Goal: Task Accomplishment & Management: Complete application form

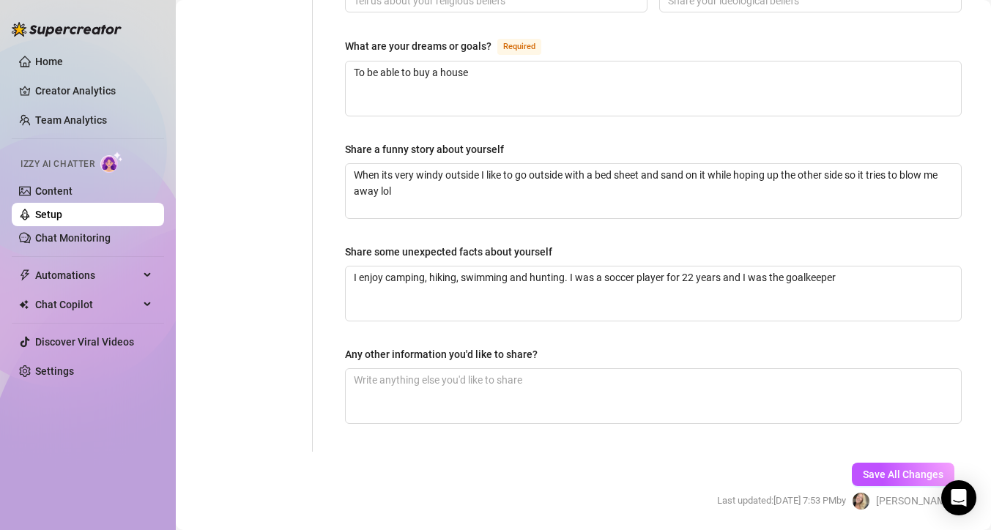
scroll to position [930, 0]
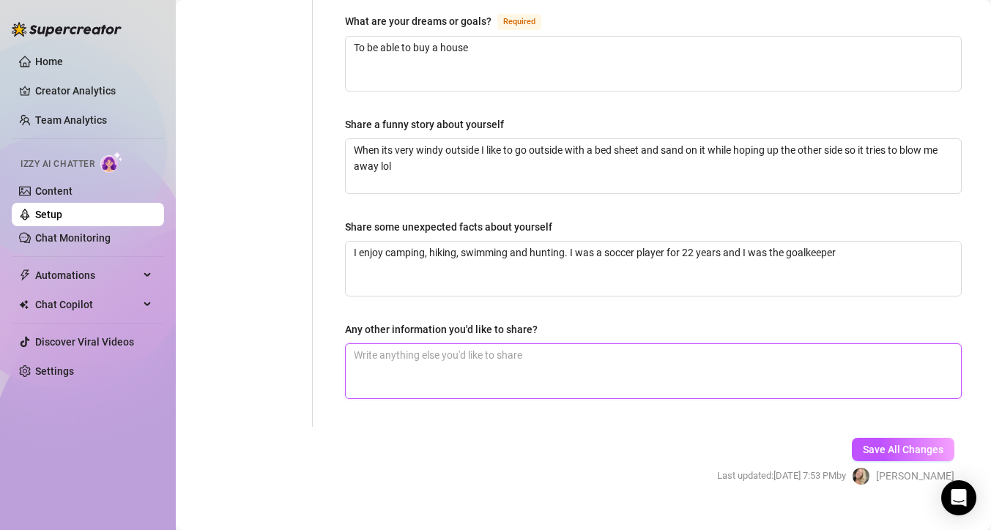
click at [465, 344] on textarea "Any other information you'd like to share?" at bounding box center [653, 371] width 615 height 54
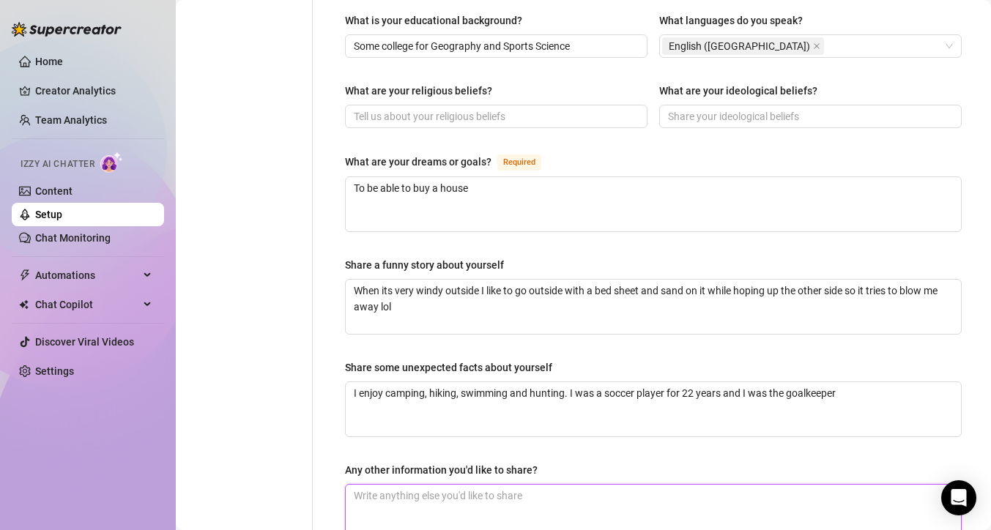
scroll to position [793, 0]
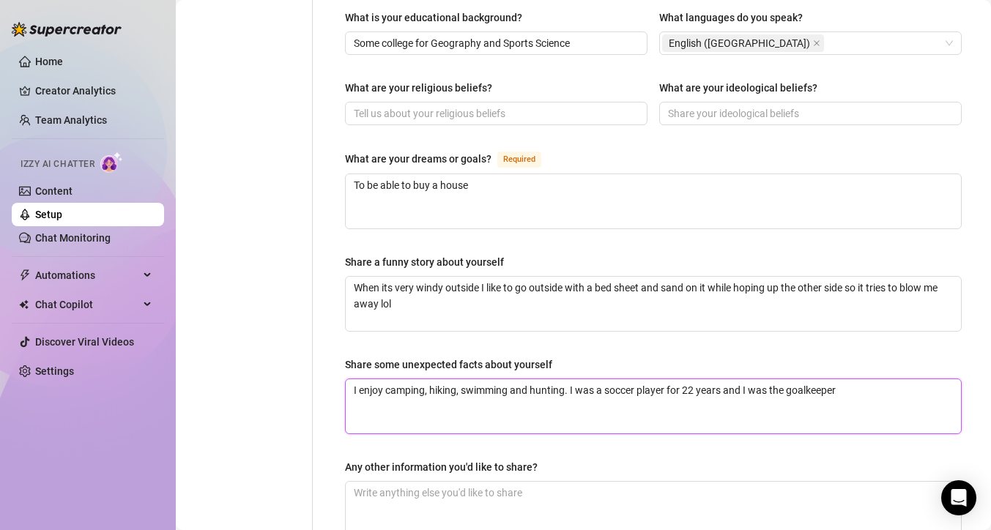
click at [842, 379] on textarea "I enjoy camping, hiking, swimming and hunting. I was a soccer player for 22 yea…" at bounding box center [653, 406] width 615 height 54
type textarea "I enjoy camping, hiking, swimming and hunting. I was a soccer player for 22 yea…"
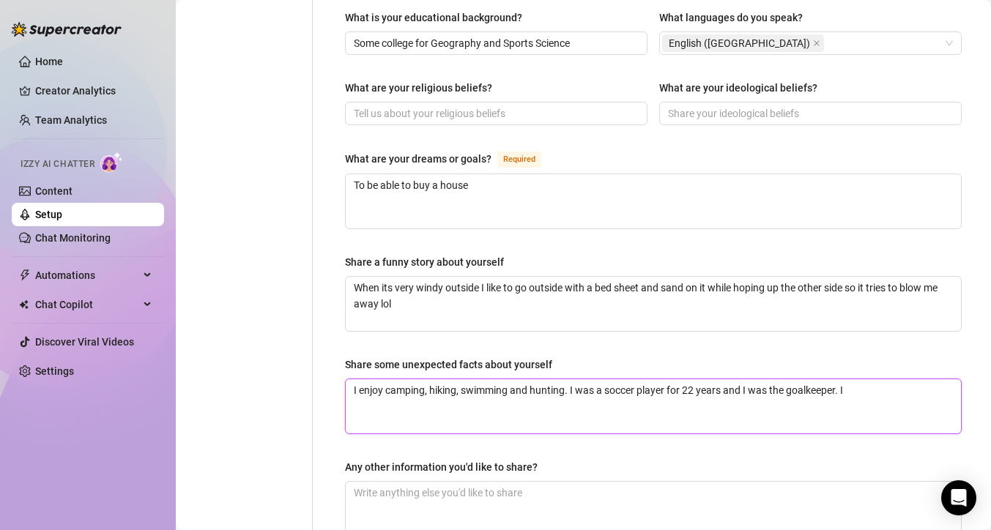
type textarea "I enjoy camping, hiking, swimming and hunting. I was a soccer player for 22 yea…"
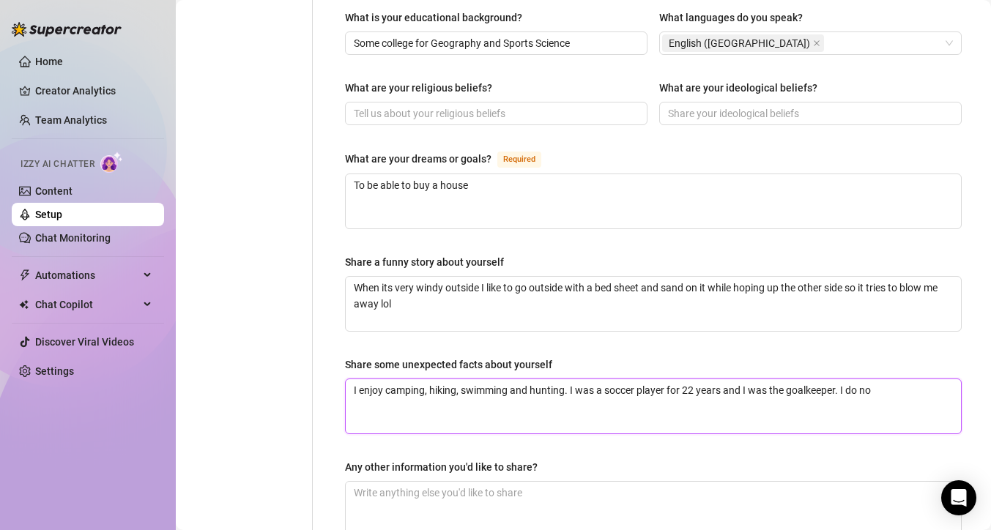
type textarea "I enjoy camping, hiking, swimming and hunting. I was a soccer player for 22 yea…"
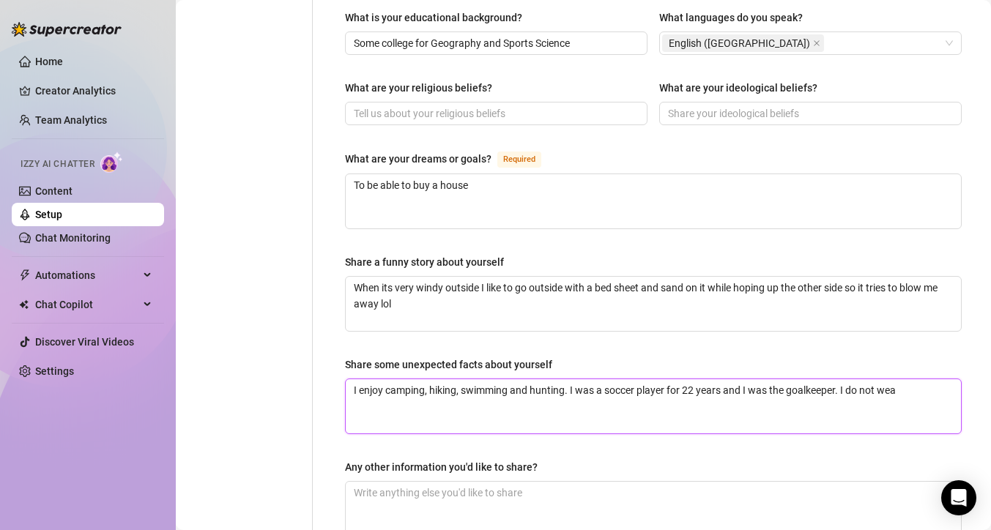
type textarea "I enjoy camping, hiking, swimming and hunting. I was a soccer player for 22 yea…"
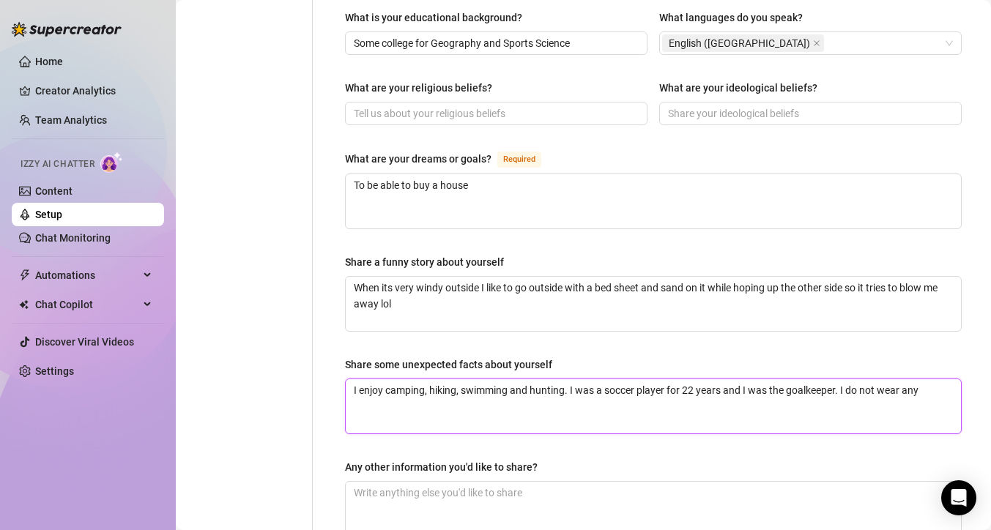
type textarea "I enjoy camping, hiking, swimming and hunting. I was a soccer player for 22 yea…"
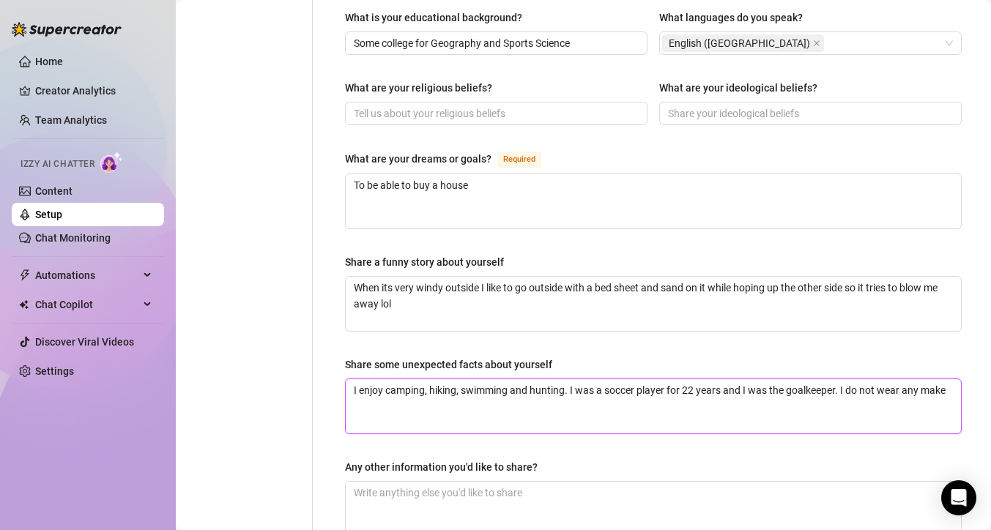
type textarea "I enjoy camping, hiking, swimming and hunting. I was a soccer player for 22 yea…"
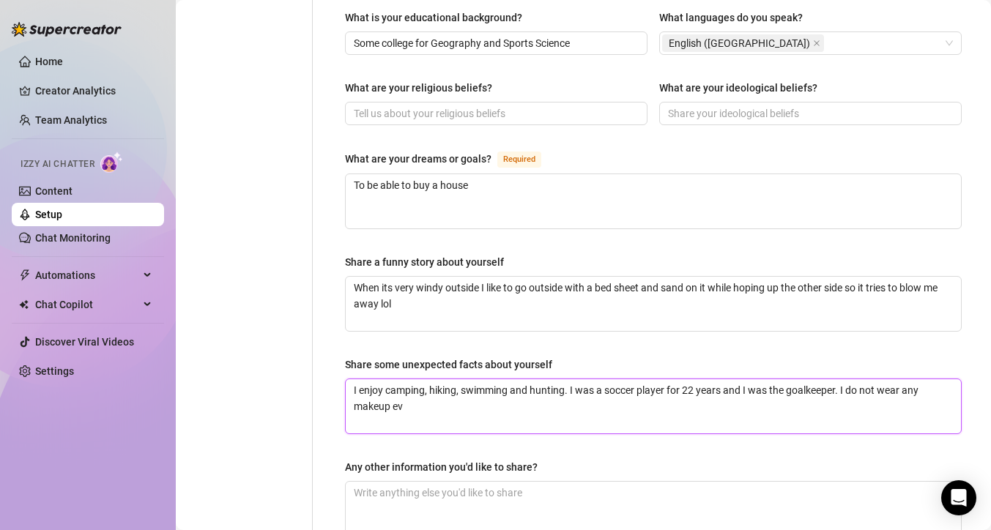
type textarea "I enjoy camping, hiking, swimming and hunting. I was a soccer player for 22 yea…"
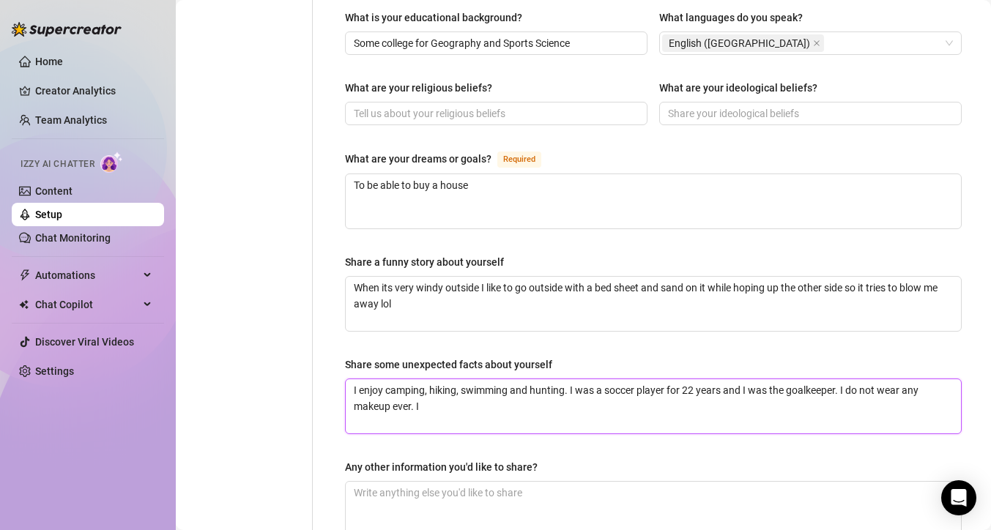
type textarea "I enjoy camping, hiking, swimming and hunting. I was a soccer player for 22 yea…"
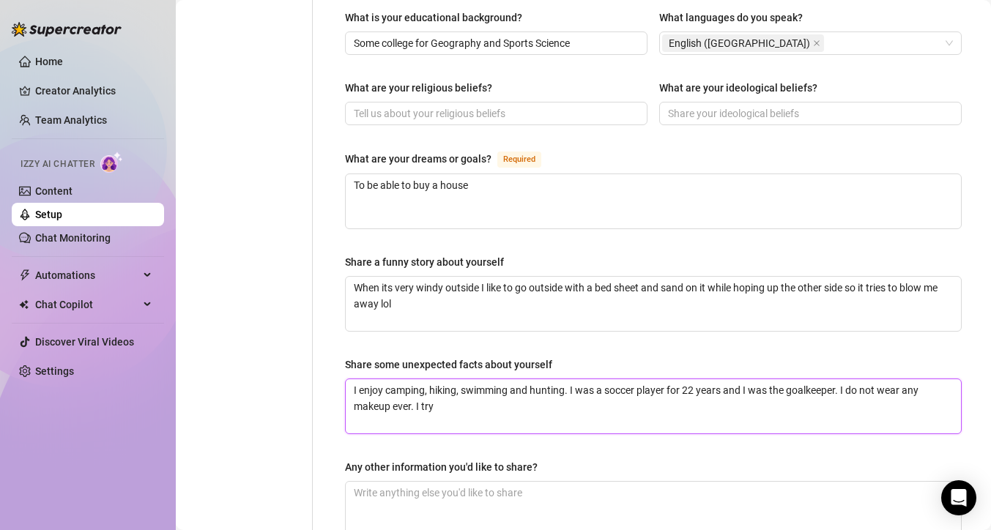
type textarea "I enjoy camping, hiking, swimming and hunting. I was a soccer player for 22 yea…"
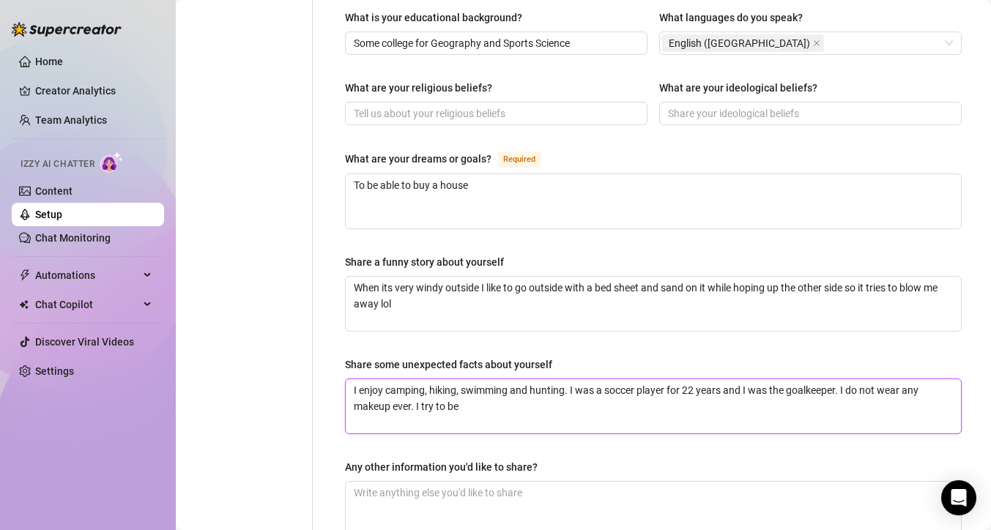
type textarea "I enjoy camping, hiking, swimming and hunting. I was a soccer player for 22 yea…"
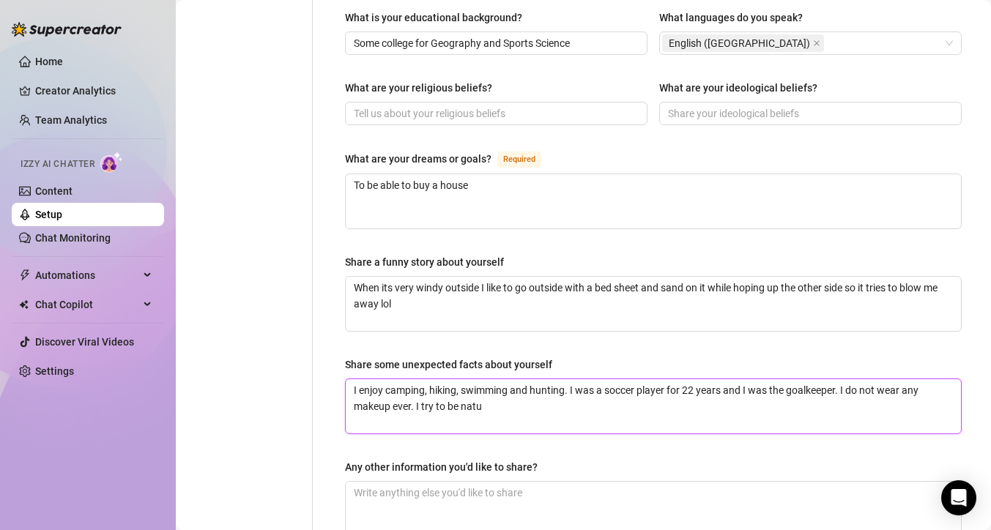
type textarea "I enjoy camping, hiking, swimming and hunting. I was a soccer player for 22 yea…"
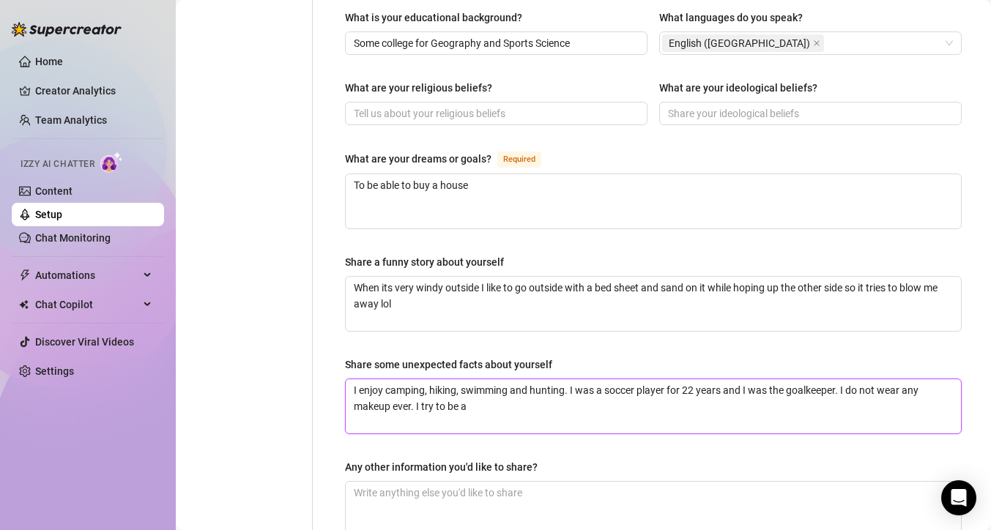
type textarea "I enjoy camping, hiking, swimming and hunting. I was a soccer player for 22 yea…"
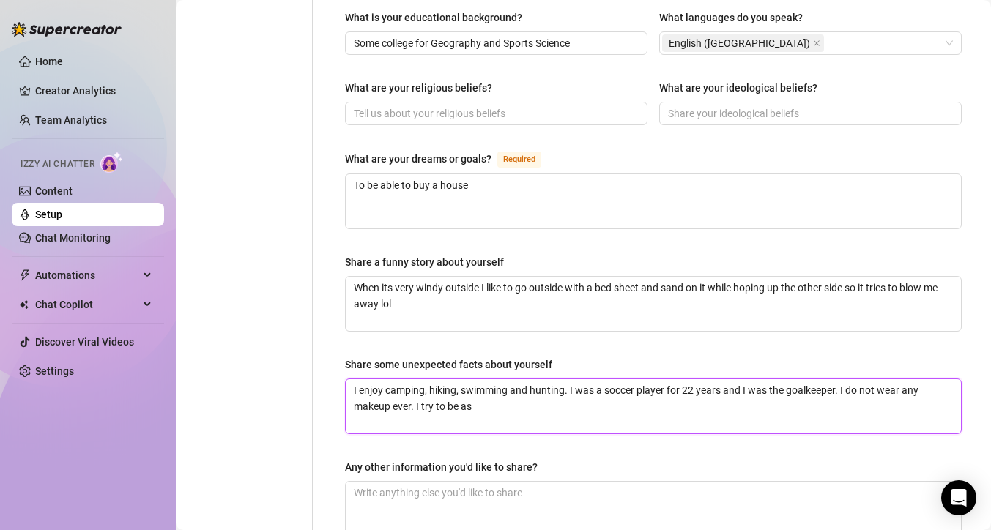
type textarea "I enjoy camping, hiking, swimming and hunting. I was a soccer player for 22 yea…"
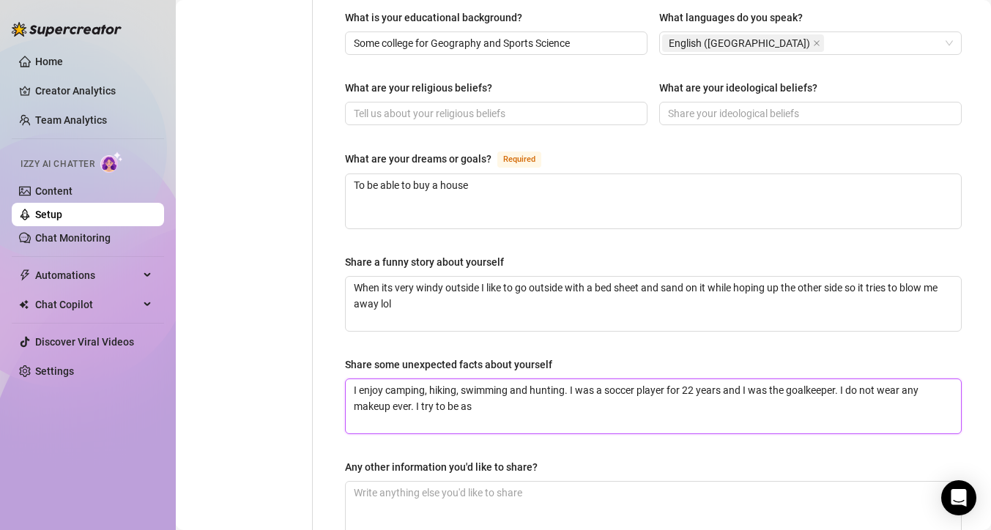
type textarea "I enjoy camping, hiking, swimming and hunting. I was a soccer player for 22 yea…"
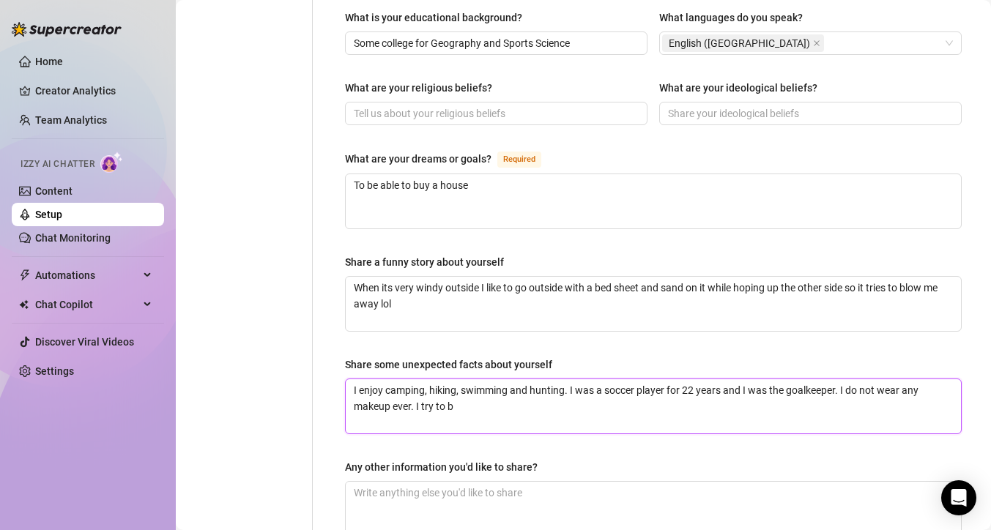
type textarea "I enjoy camping, hiking, swimming and hunting. I was a soccer player for 22 yea…"
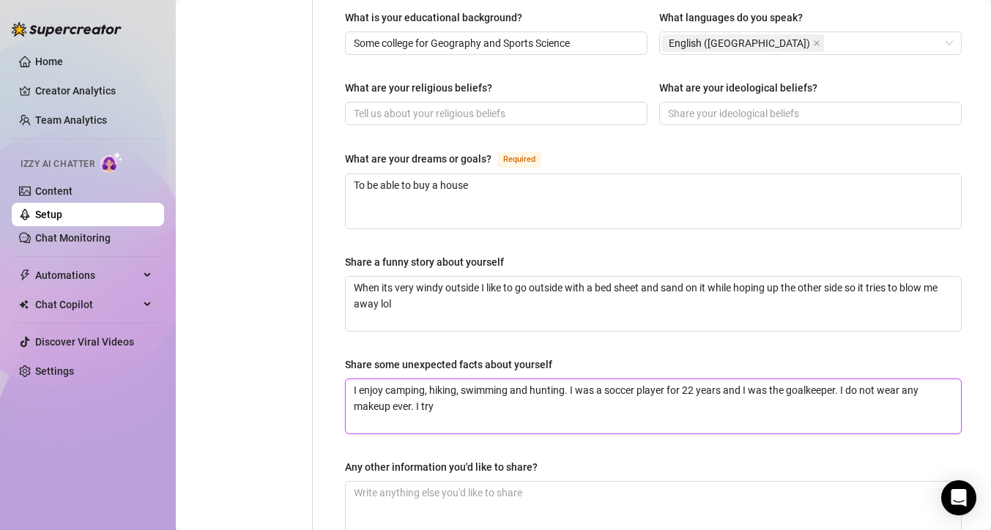
type textarea "I enjoy camping, hiking, swimming and hunting. I was a soccer player for 22 yea…"
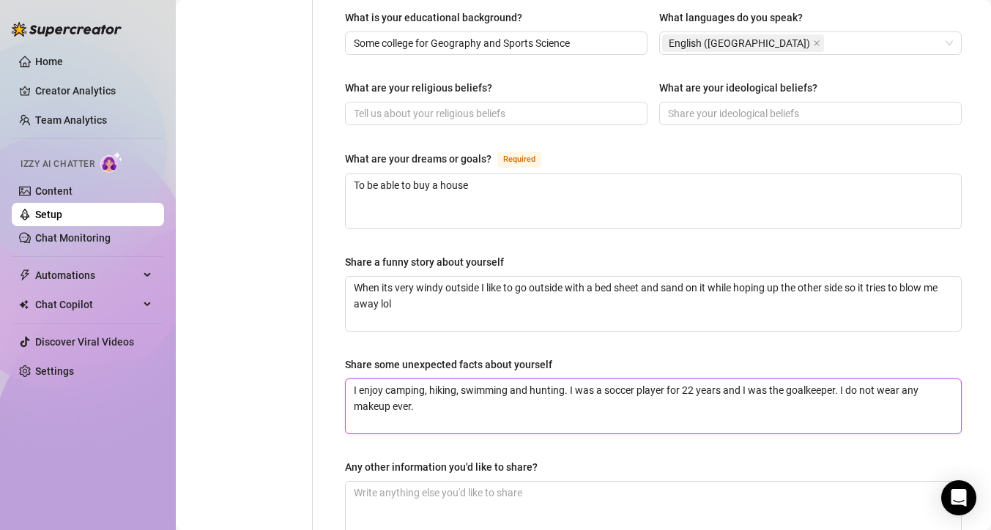
type textarea "I enjoy camping, hiking, swimming and hunting. I was a soccer player for 22 yea…"
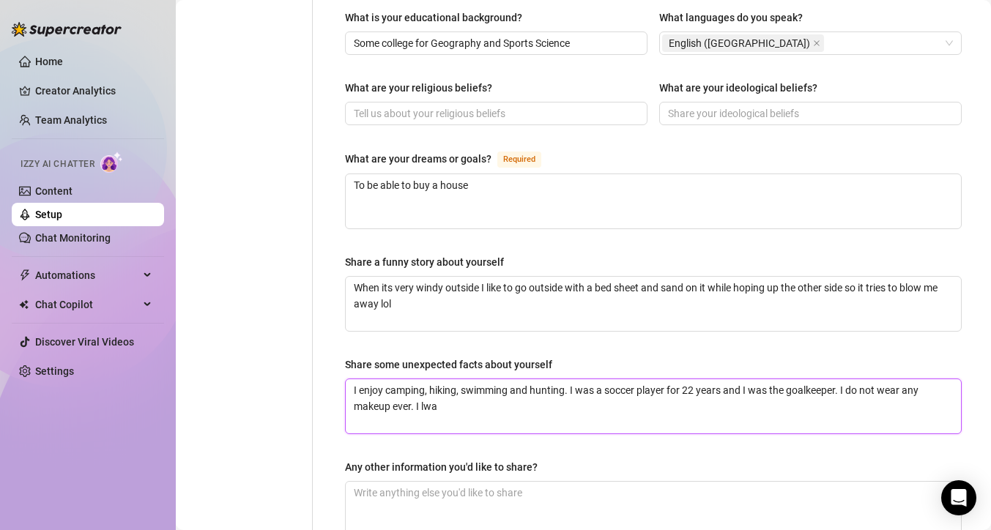
type textarea "I enjoy camping, hiking, swimming and hunting. I was a soccer player for 22 yea…"
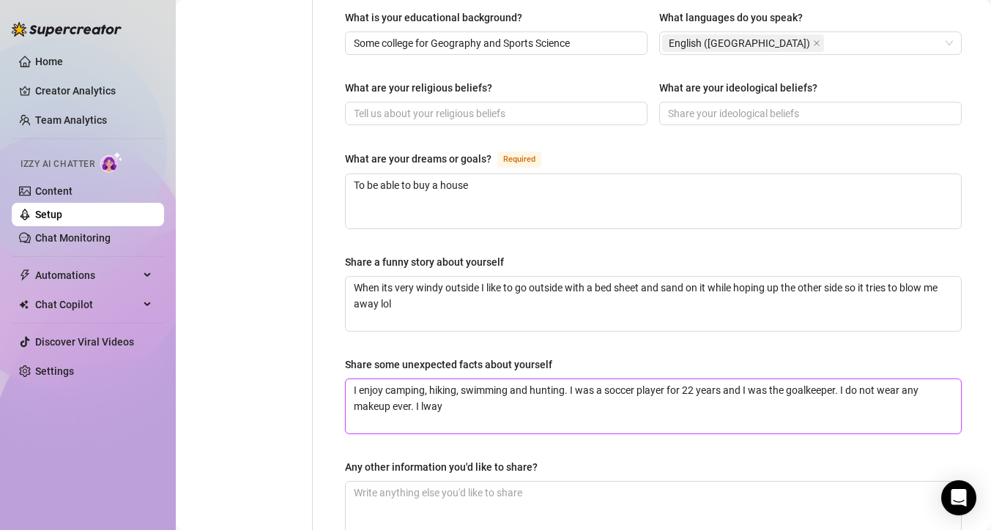
type textarea "I enjoy camping, hiking, swimming and hunting. I was a soccer player for 22 yea…"
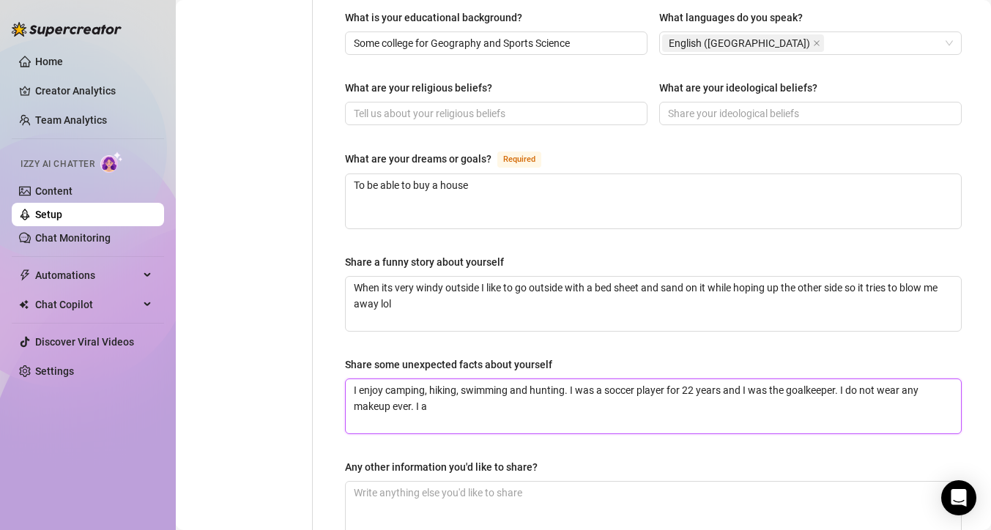
type textarea "I enjoy camping, hiking, swimming and hunting. I was a soccer player for 22 yea…"
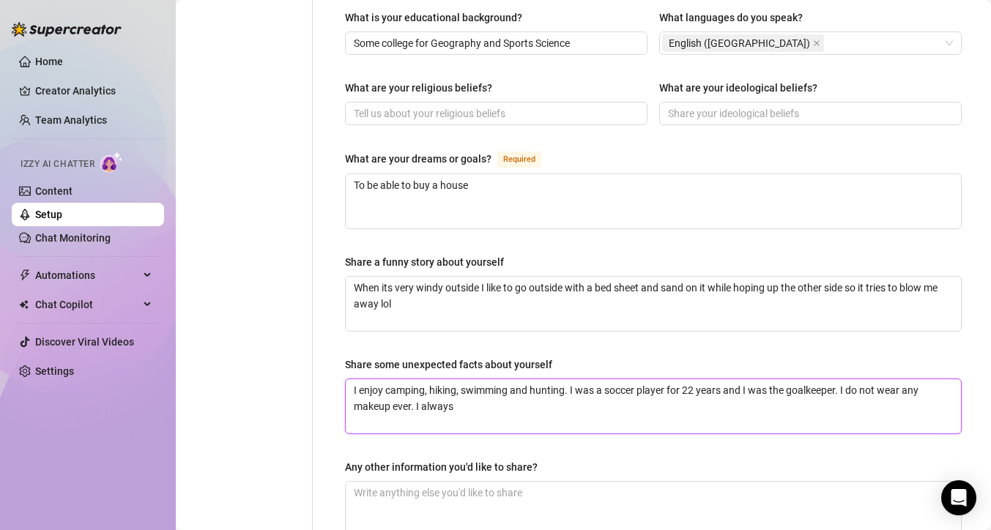
type textarea "I enjoy camping, hiking, swimming and hunting. I was a soccer player for 22 yea…"
click at [546, 382] on textarea "I enjoy camping, hiking, swimming and hunting. I was a soccer player for 22 yea…" at bounding box center [653, 406] width 615 height 54
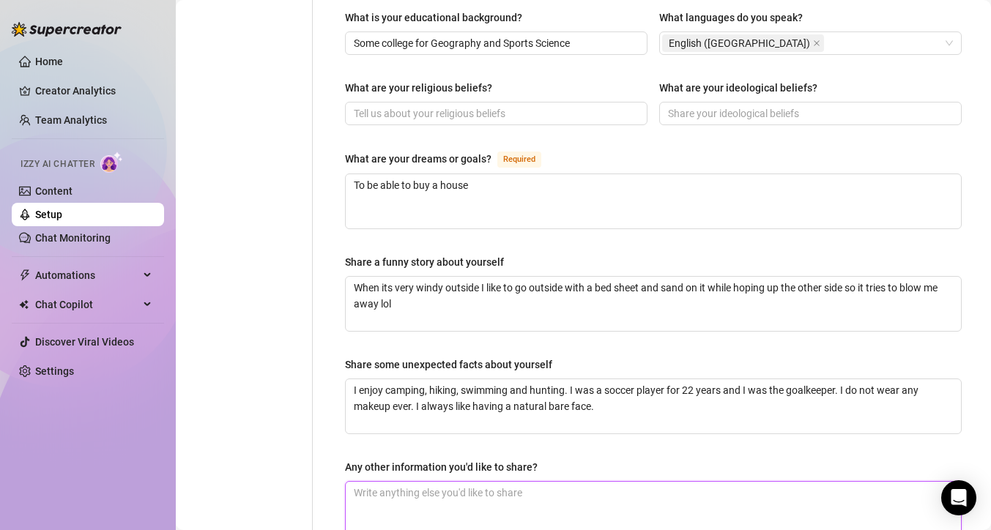
click at [507, 492] on textarea "Any other information you'd like to share?" at bounding box center [653, 509] width 615 height 54
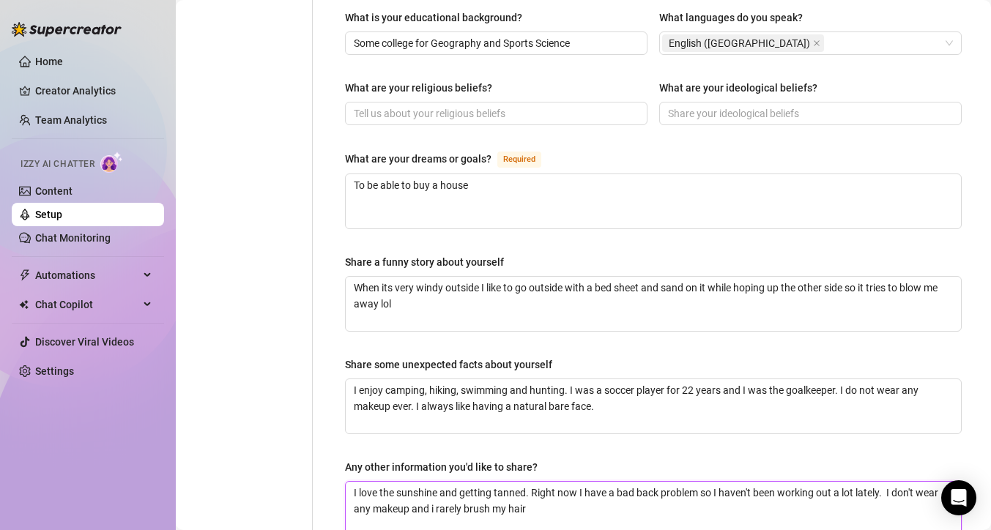
click at [435, 486] on textarea "I love the sunshine and getting tanned. Right now I have a bad back problem so …" at bounding box center [653, 509] width 615 height 54
click at [533, 494] on textarea "I love the sunshine and getting tanned. Right now I have a [MEDICAL_DATA] probl…" at bounding box center [653, 509] width 615 height 54
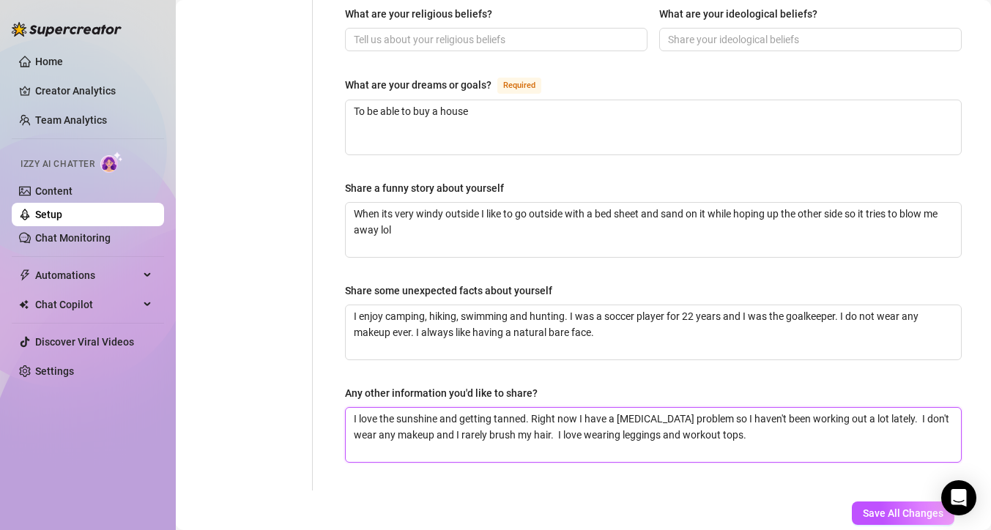
scroll to position [930, 0]
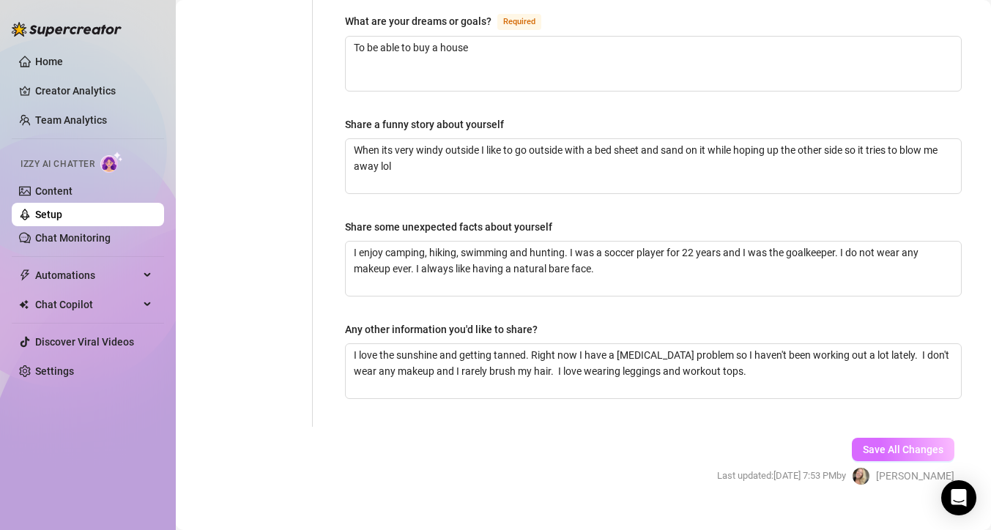
click at [870, 444] on span "Save All Changes" at bounding box center [903, 450] width 81 height 12
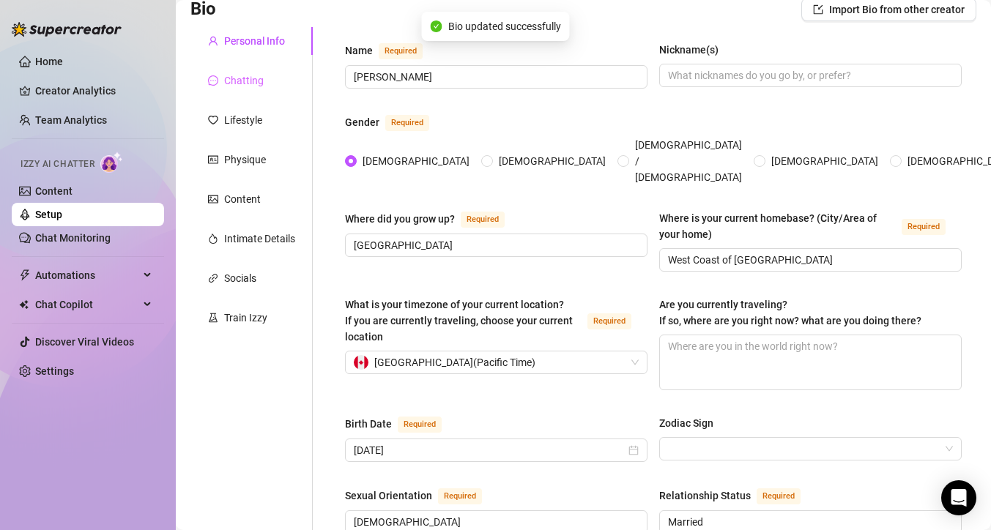
scroll to position [26, 0]
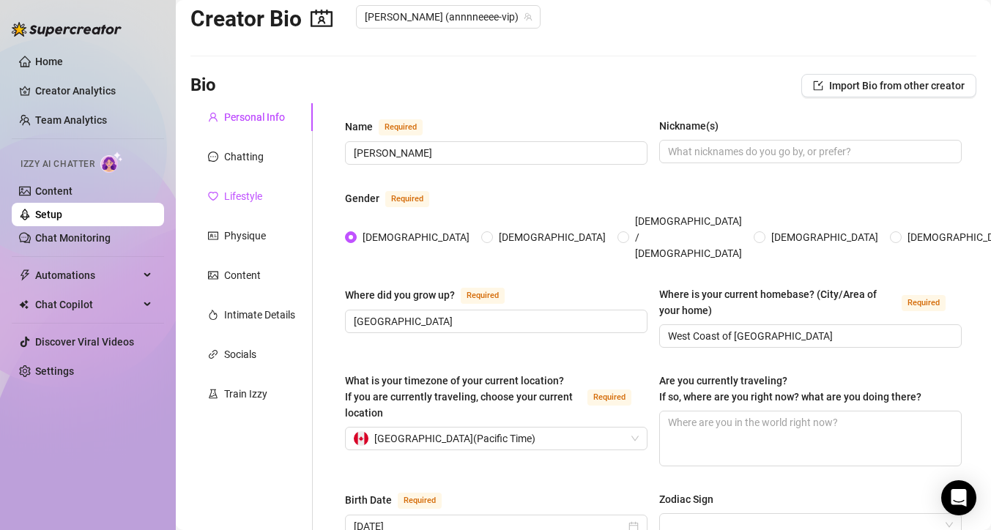
click at [256, 199] on div "Lifestyle" at bounding box center [243, 196] width 38 height 16
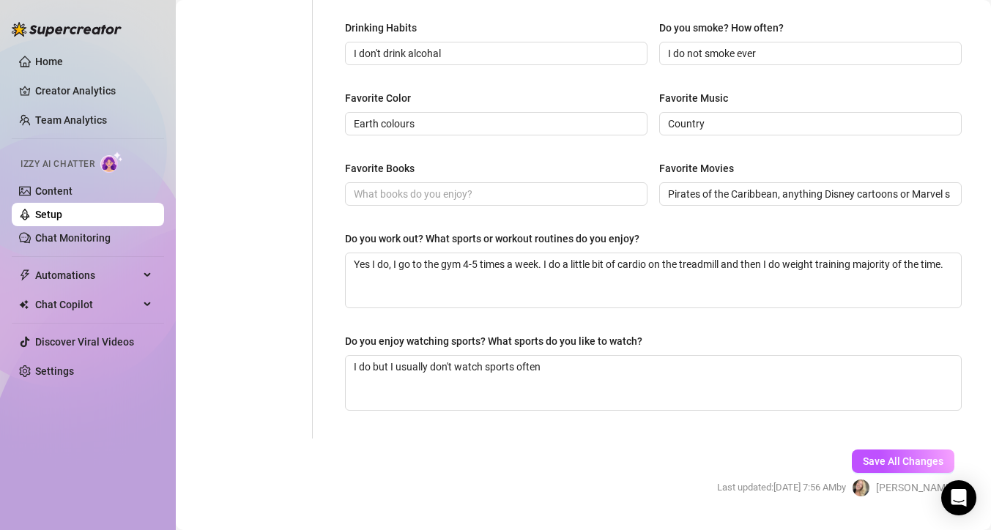
scroll to position [679, 0]
click at [557, 368] on textarea "I do but I usually don't watch sports often" at bounding box center [653, 382] width 615 height 54
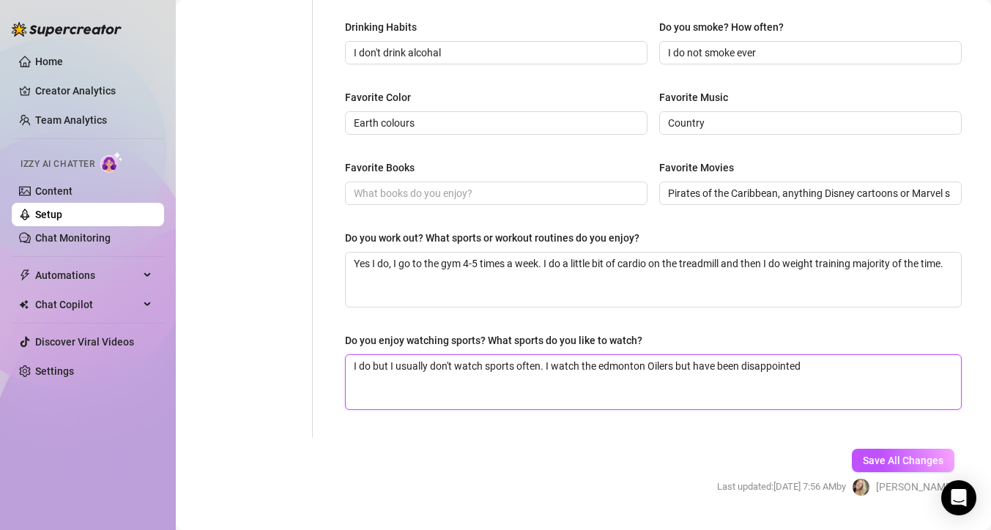
click at [605, 366] on textarea "I do but I usually don't watch sports often. I watch the edmonton Oilers but ha…" at bounding box center [653, 382] width 615 height 54
click at [828, 368] on textarea "I do but I usually don't watch sports often. I watch the Edmonton Oilers but ha…" at bounding box center [653, 382] width 615 height 54
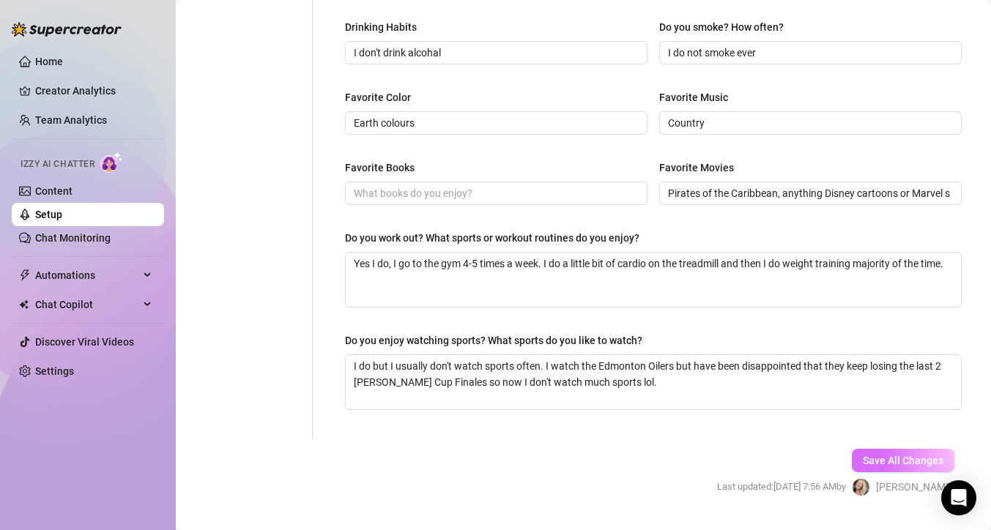
click at [868, 458] on span "Save All Changes" at bounding box center [903, 461] width 81 height 12
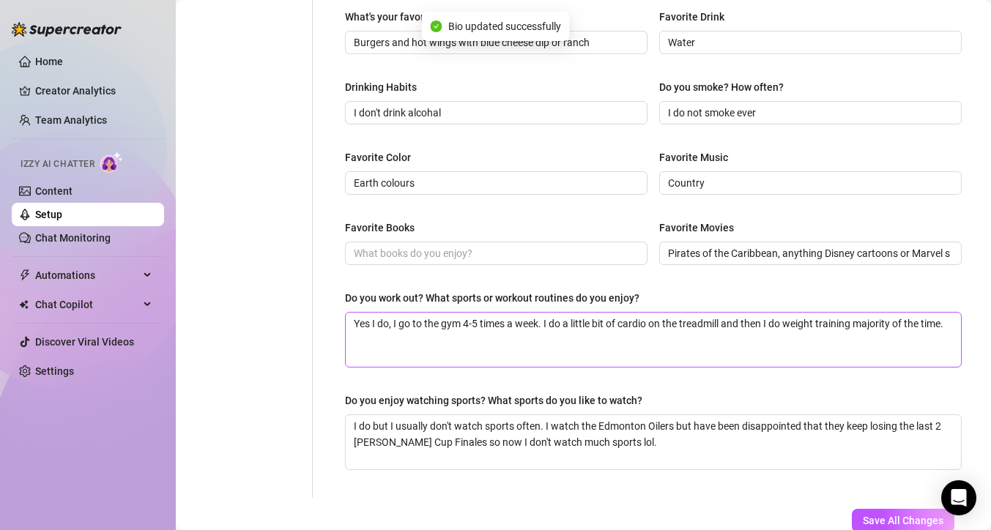
scroll to position [492, 0]
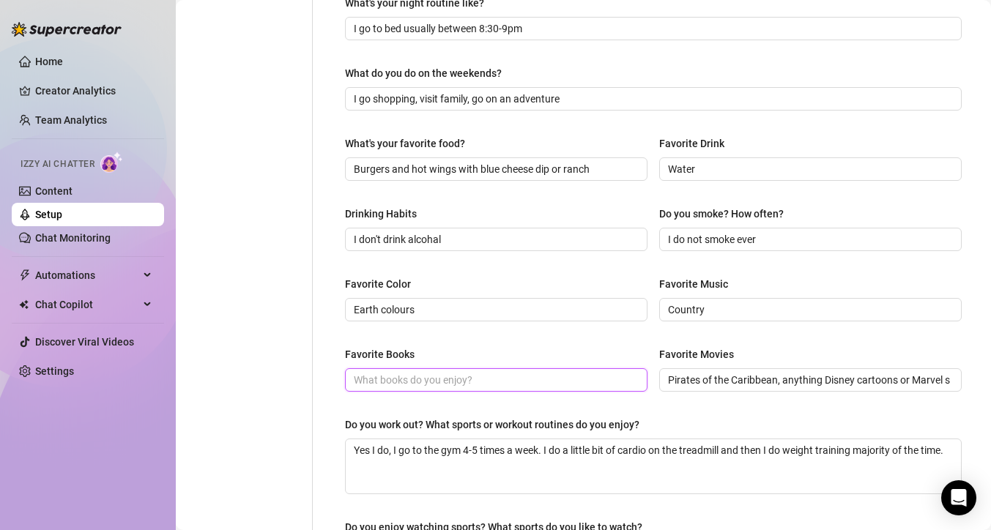
click at [502, 378] on input "Favorite Books" at bounding box center [495, 380] width 282 height 16
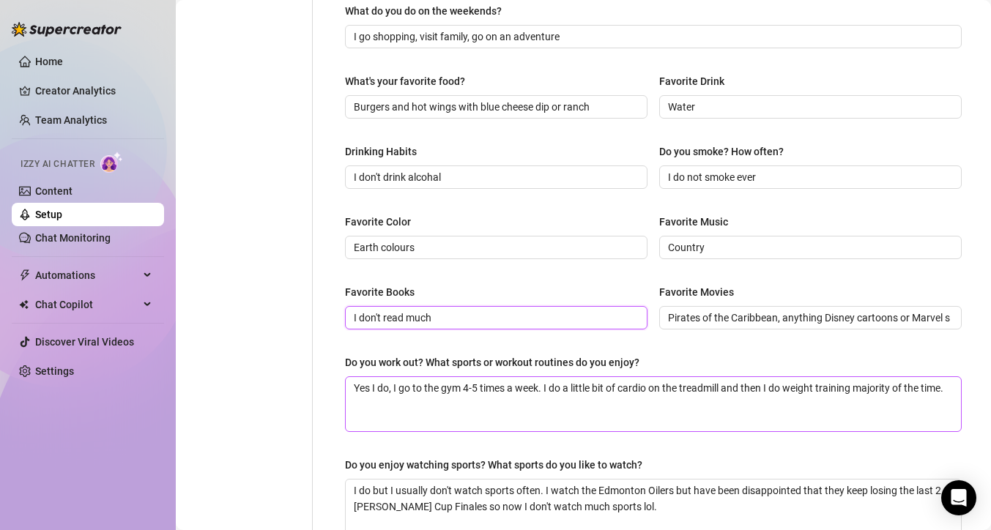
scroll to position [555, 0]
click at [382, 404] on textarea "Yes I do, I go to the gym 4-5 times a week. I do a little bit of cardio on the …" at bounding box center [653, 404] width 615 height 54
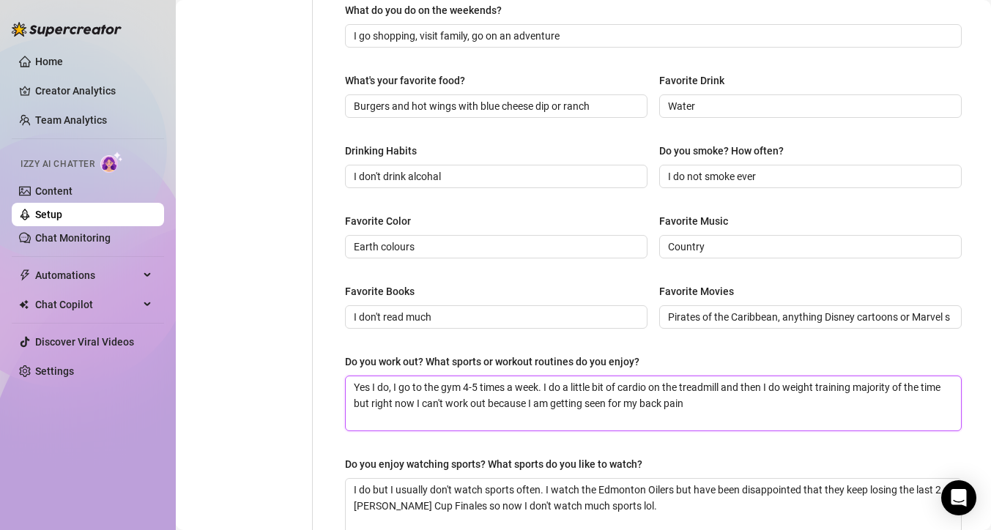
click at [663, 407] on textarea "Yes I do, I go to the gym 4-5 times a week. I do a little bit of cardio on the …" at bounding box center [653, 404] width 615 height 54
click at [736, 404] on textarea "Yes I do, I go to the gym 4-5 times a week. I do a little bit of cardio on the …" at bounding box center [653, 404] width 615 height 54
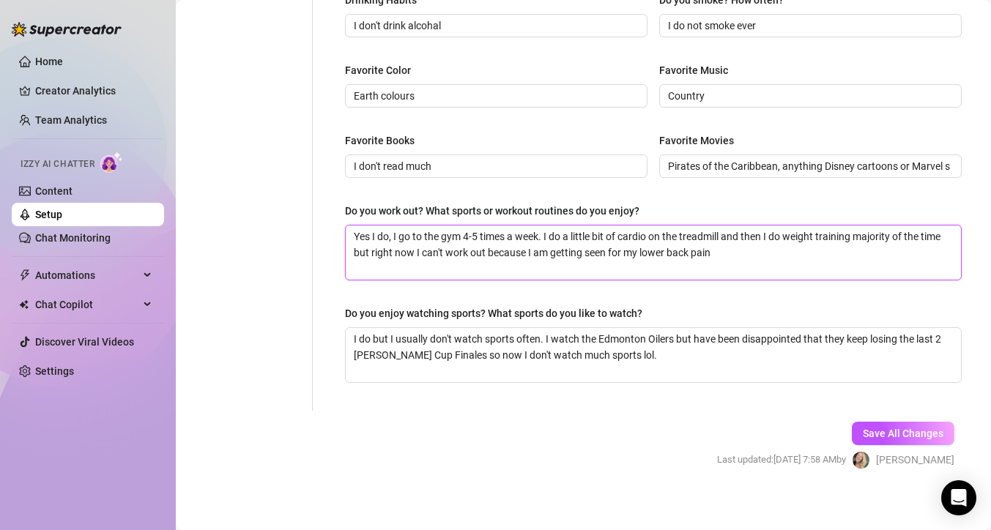
scroll to position [715, 0]
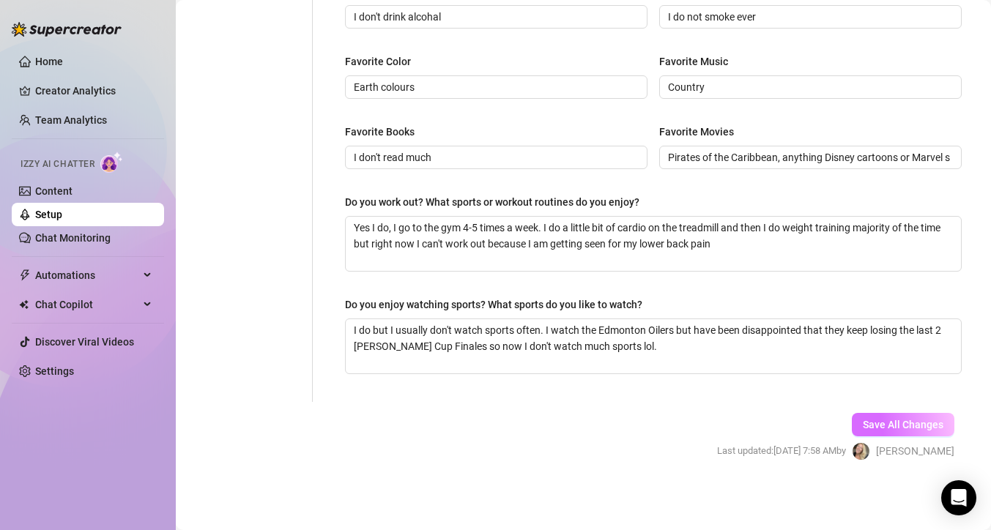
click at [865, 423] on span "Save All Changes" at bounding box center [903, 425] width 81 height 12
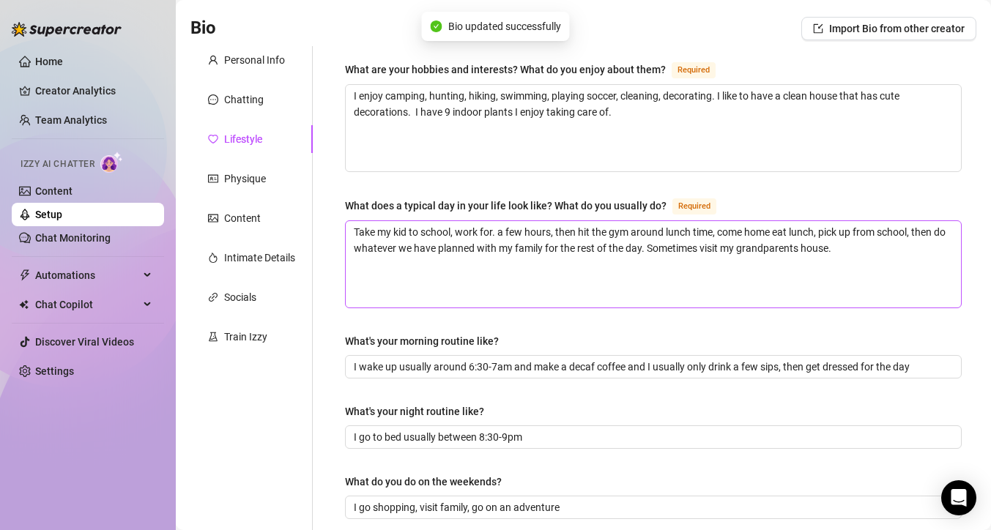
scroll to position [8, 0]
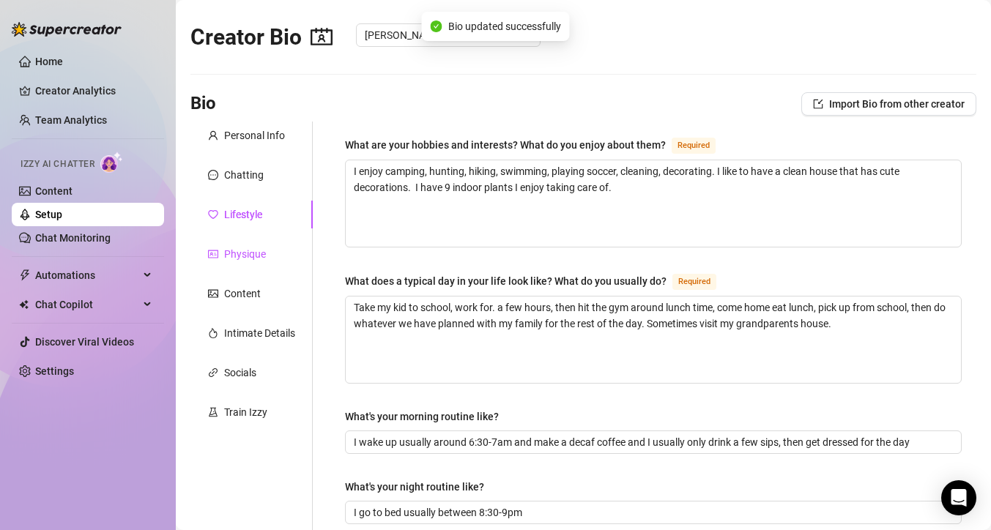
click at [260, 256] on div "Physique" at bounding box center [245, 254] width 42 height 16
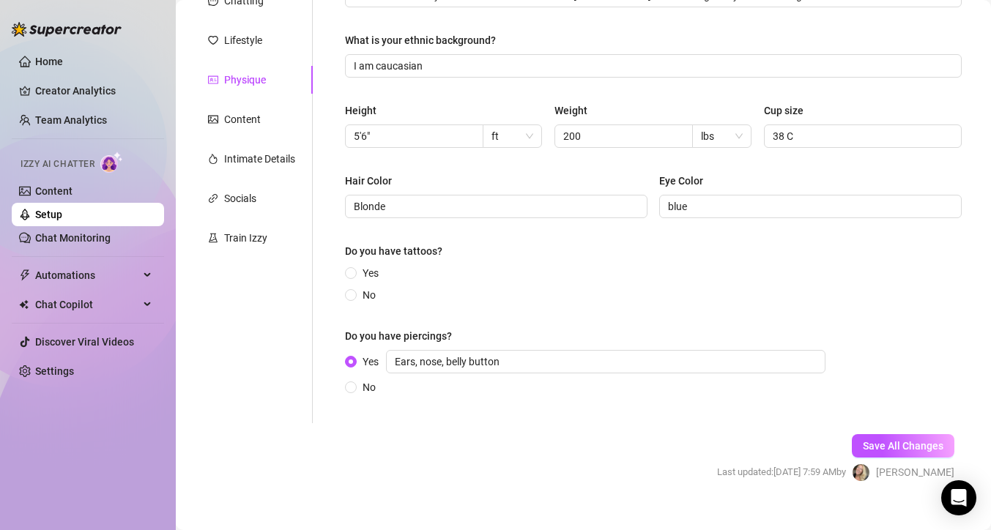
scroll to position [174, 0]
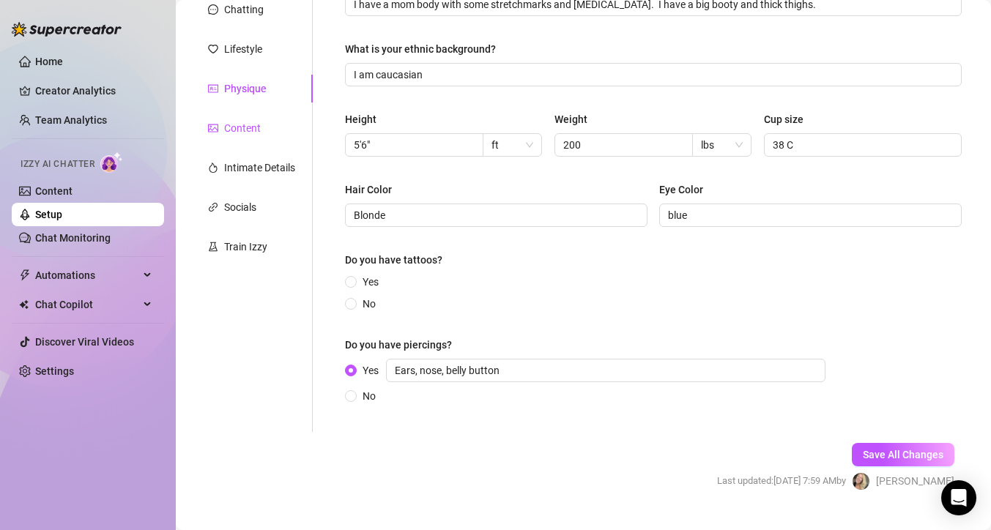
drag, startPoint x: 251, startPoint y: 125, endPoint x: 259, endPoint y: 128, distance: 8.2
click at [251, 125] on div "Content" at bounding box center [242, 128] width 37 height 16
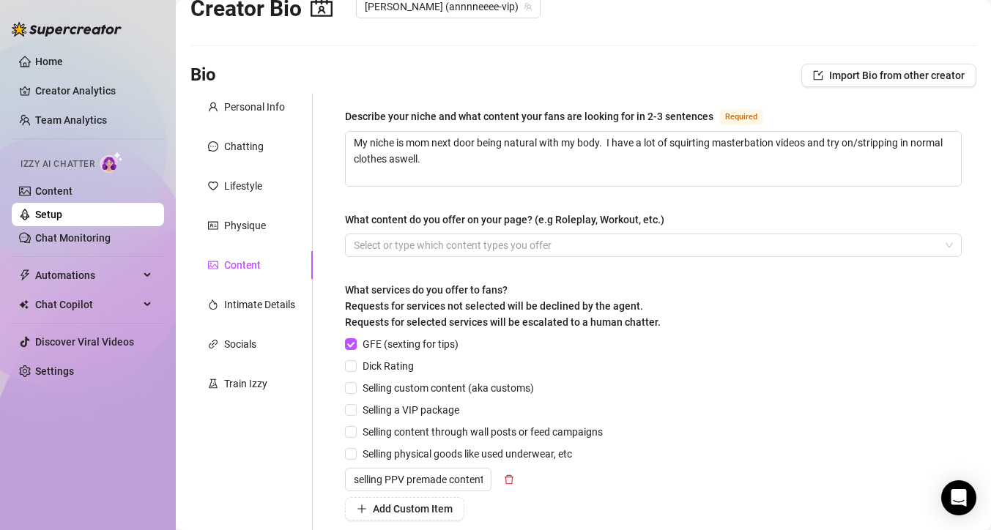
scroll to position [0, 0]
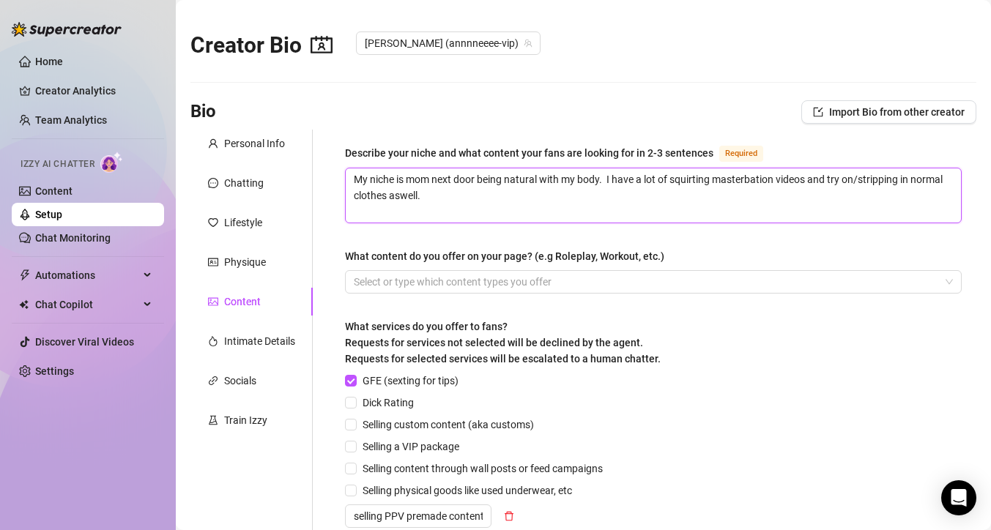
click at [540, 179] on textarea "My niche is mom next door being natural with my body. I have a lot of squirting…" at bounding box center [653, 195] width 615 height 54
click at [670, 180] on textarea "My niche is mom next door being natural wearing no makeup with my body. I have …" at bounding box center [653, 195] width 615 height 54
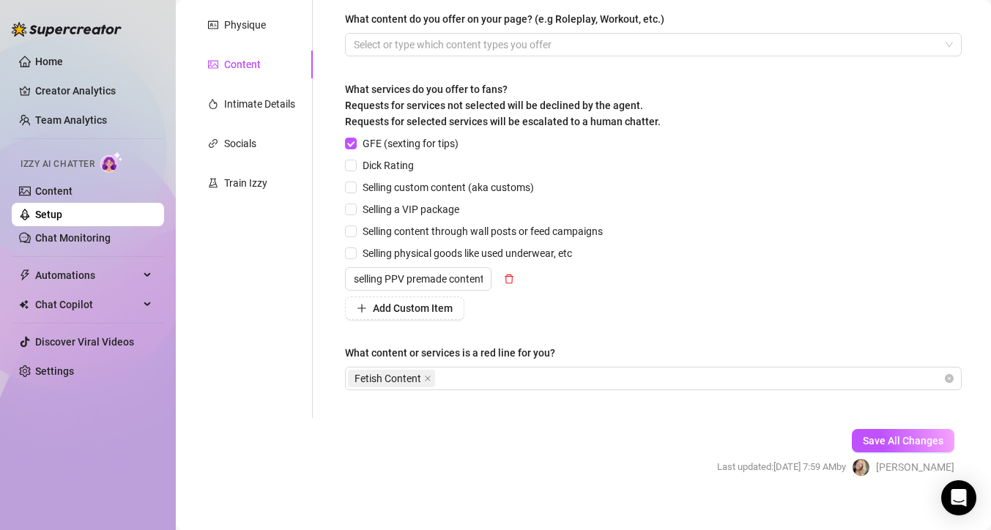
scroll to position [253, 0]
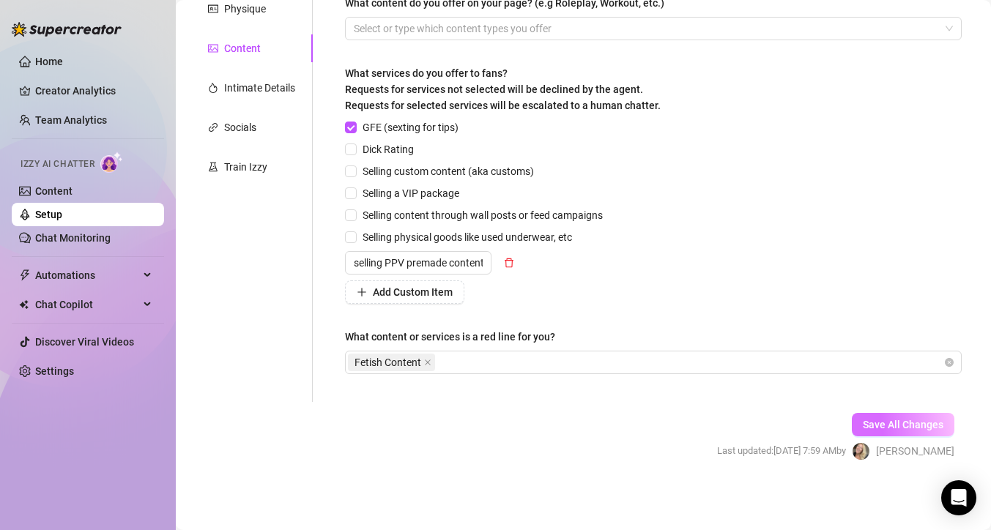
click at [899, 426] on span "Save All Changes" at bounding box center [903, 425] width 81 height 12
